Goal: Task Accomplishment & Management: Manage account settings

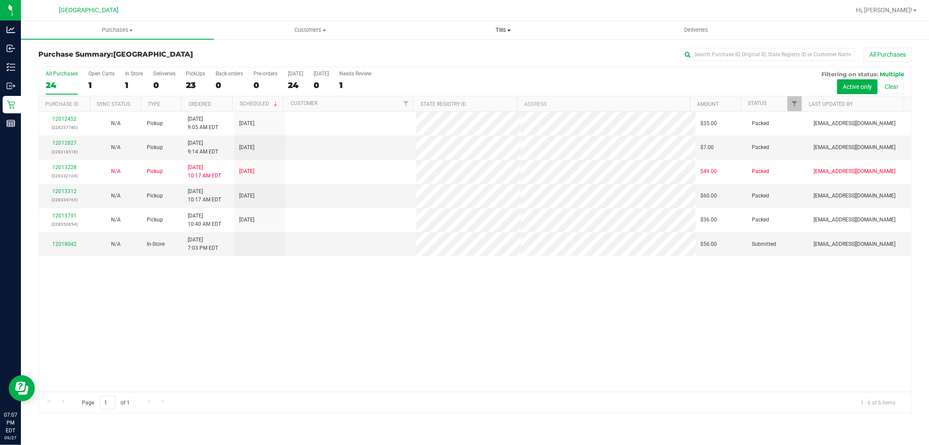
click at [513, 34] on span "Tills" at bounding box center [503, 30] width 192 height 8
click at [466, 50] on li "Manage tills" at bounding box center [503, 52] width 193 height 10
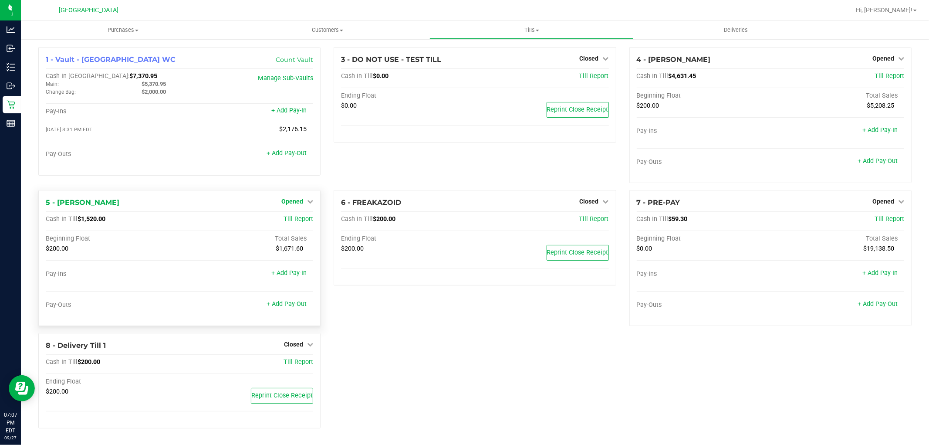
click at [306, 204] on link "Opened" at bounding box center [297, 201] width 32 height 7
click at [294, 224] on div "Close Till" at bounding box center [293, 219] width 64 height 11
click at [305, 223] on div "Close Till" at bounding box center [293, 219] width 64 height 11
click at [300, 218] on link "Close Till" at bounding box center [294, 219] width 24 height 7
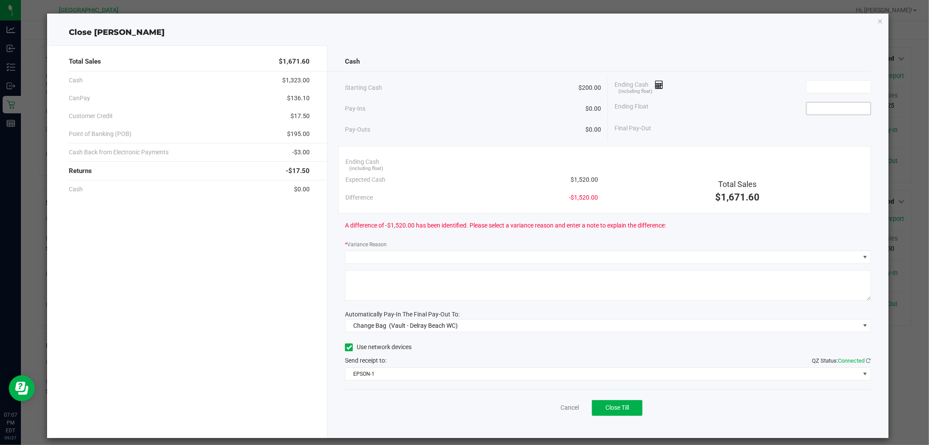
click at [807, 105] on input at bounding box center [839, 108] width 64 height 12
type input "$200.00"
click at [844, 85] on input at bounding box center [839, 87] width 64 height 12
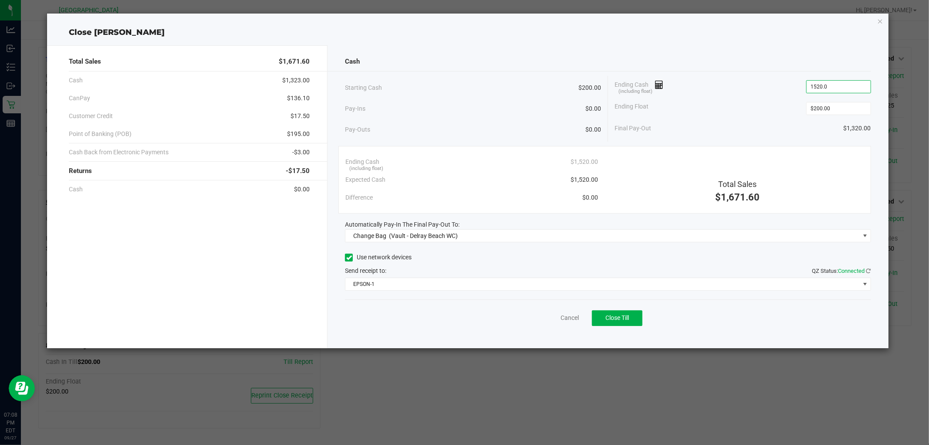
type input "$1,520.00"
click at [599, 242] on div "Cash Starting Cash $200.00 Pay-Ins $0.00 Pay-Outs $0.00 Ending Cash (including …" at bounding box center [607, 196] width 560 height 303
click at [595, 240] on span "Change Bag (Vault - Delray Beach WC)" at bounding box center [602, 236] width 514 height 12
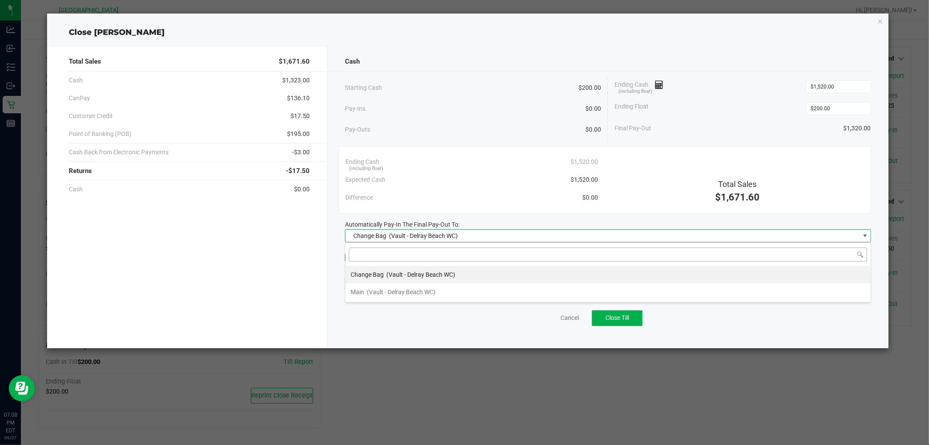
scroll to position [13, 526]
click at [493, 290] on li "Main (Vault - [GEOGRAPHIC_DATA] WC)" at bounding box center [607, 291] width 525 height 17
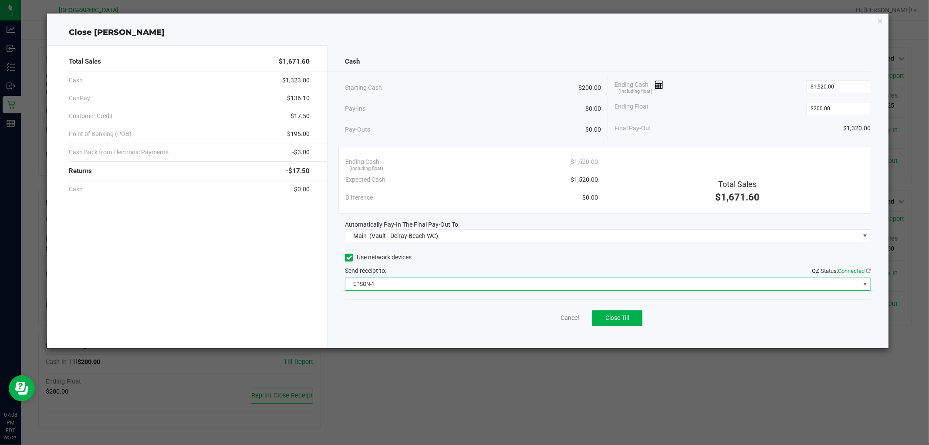
click at [493, 285] on span "EPSON-1" at bounding box center [602, 284] width 514 height 12
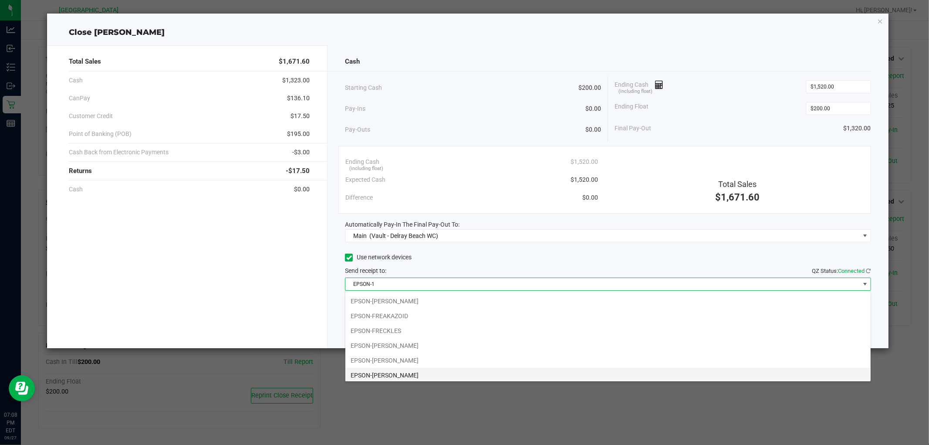
scroll to position [61, 0]
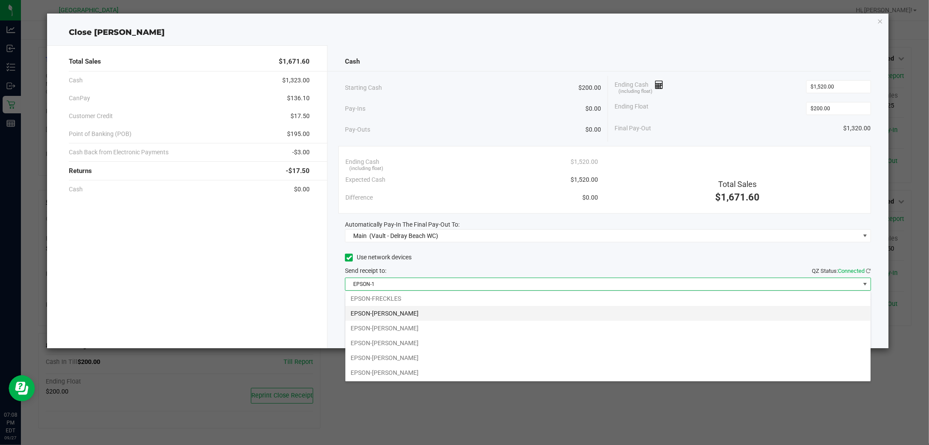
click at [455, 318] on li "EPSON-[PERSON_NAME]" at bounding box center [607, 313] width 525 height 15
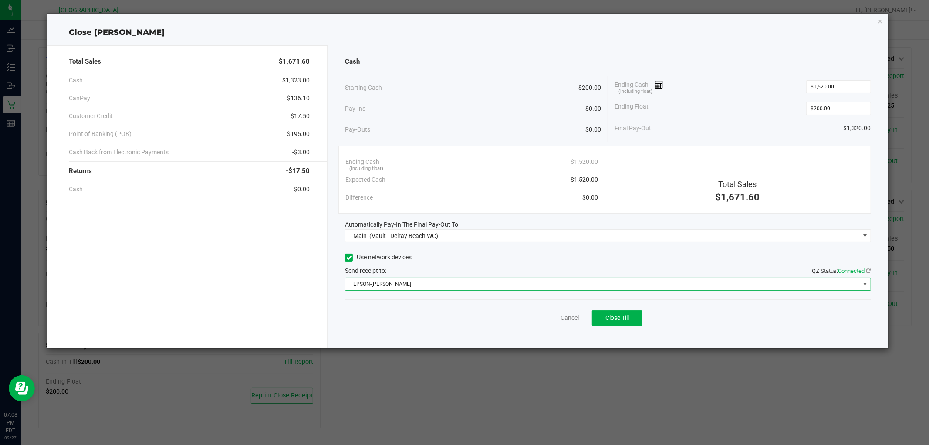
click at [396, 284] on span "EPSON-[PERSON_NAME]" at bounding box center [602, 284] width 514 height 12
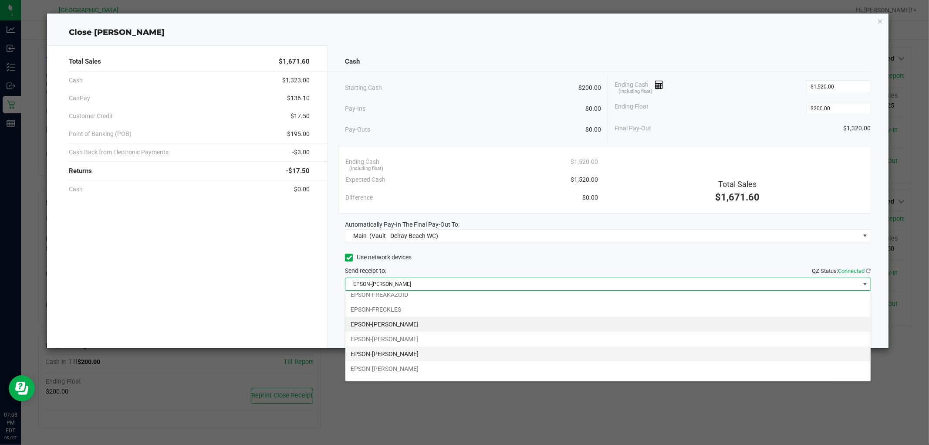
scroll to position [51, 0]
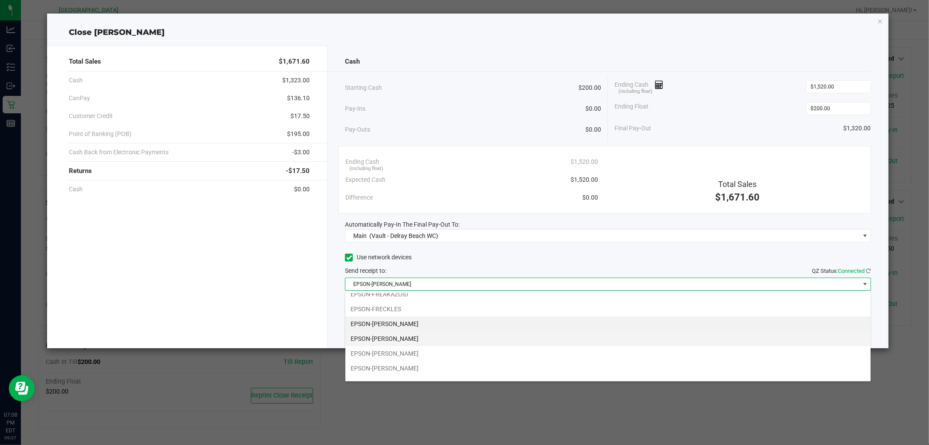
click at [411, 336] on li "EPSON-[PERSON_NAME]" at bounding box center [607, 338] width 525 height 15
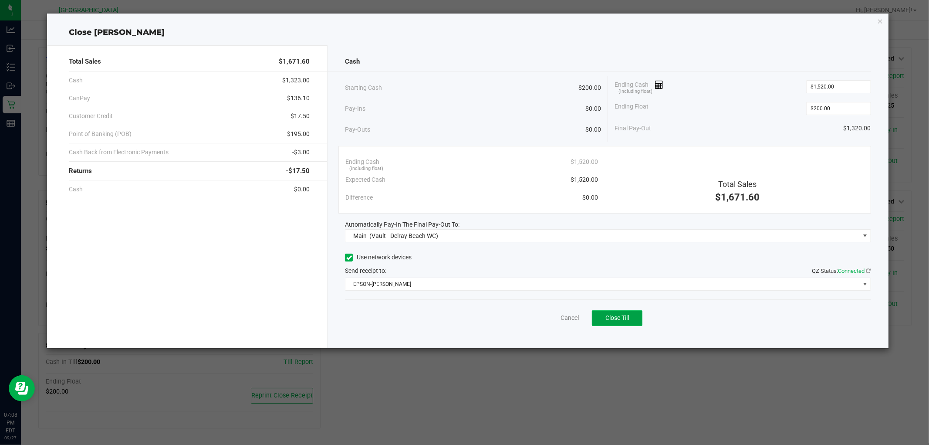
click at [641, 317] on button "Close Till" at bounding box center [617, 318] width 51 height 16
click at [880, 18] on icon "button" at bounding box center [880, 21] width 6 height 10
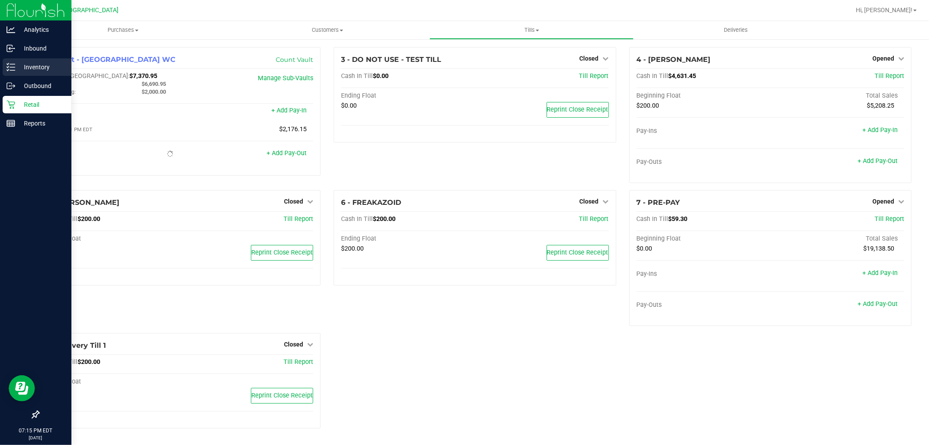
click at [26, 68] on p "Inventory" at bounding box center [41, 67] width 52 height 10
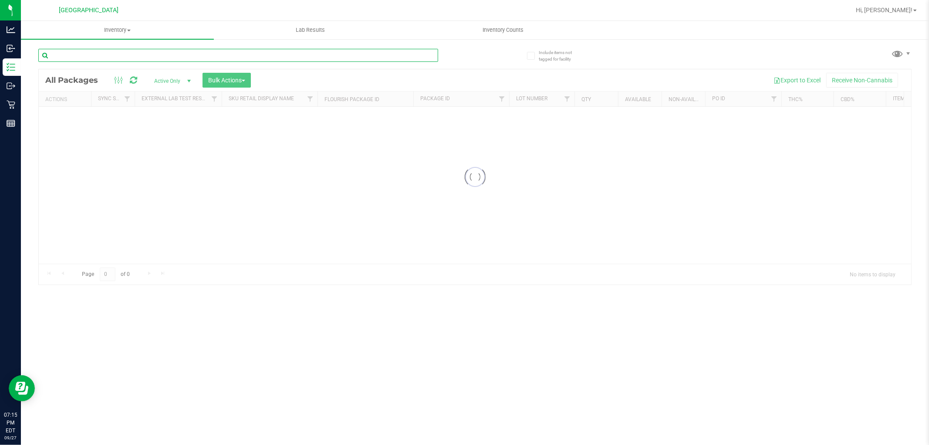
click at [94, 58] on input "text" at bounding box center [238, 55] width 400 height 13
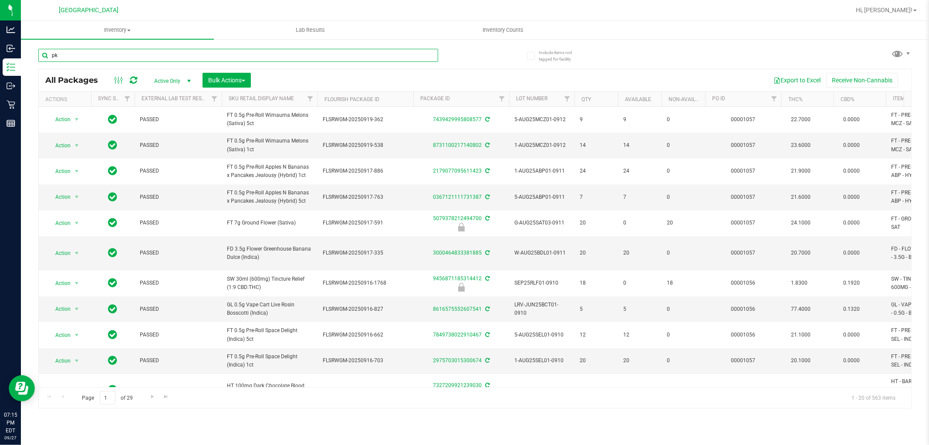
type input "pkt"
